Goal: Information Seeking & Learning: Learn about a topic

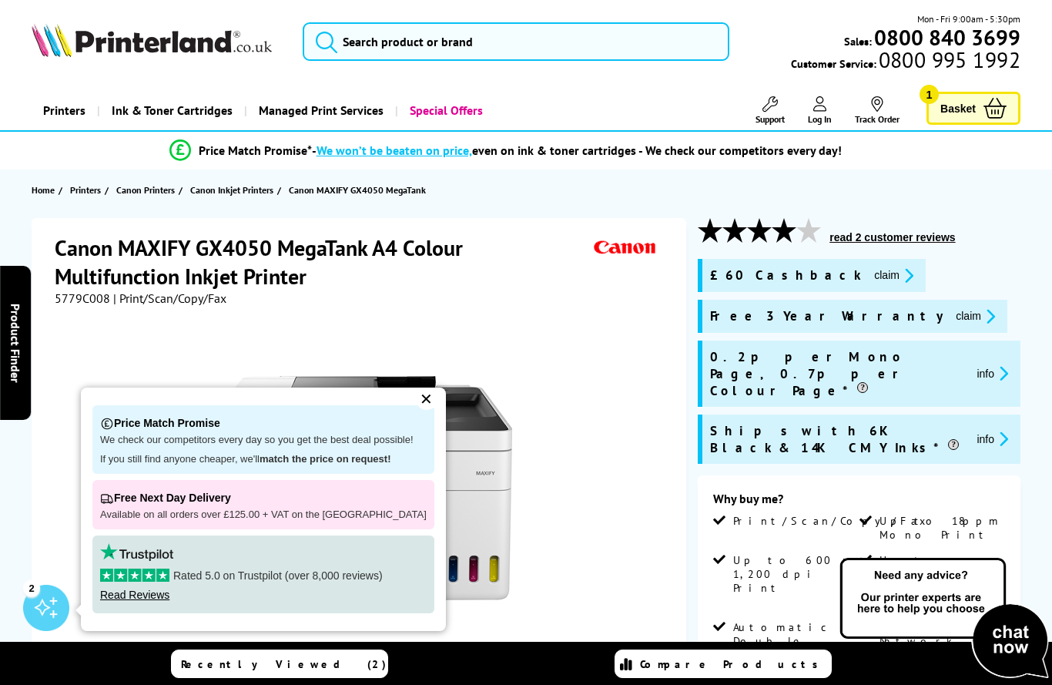
click at [426, 395] on div "Price Match Promise We check our competitors every day so you get the best deal…" at bounding box center [263, 508] width 365 height 243
click at [421, 409] on div "✕" at bounding box center [427, 399] width 22 height 22
